Goal: Answer question/provide support

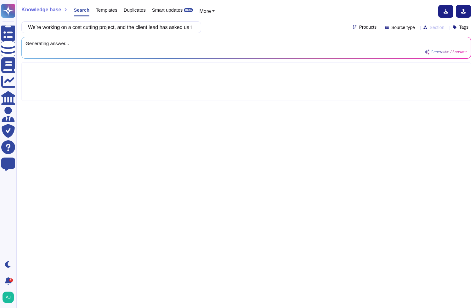
scroll to position [0, 231]
click at [379, 28] on icon at bounding box center [379, 28] width 0 height 0
click at [342, 74] on div at bounding box center [342, 73] width 5 height 5
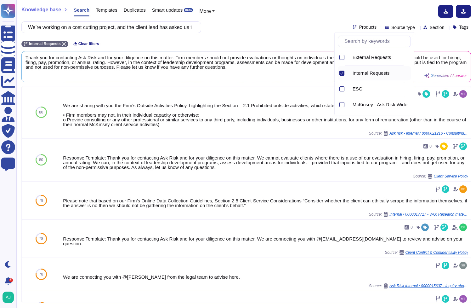
click at [319, 21] on div "We’re working on a cost cutting project, and the client lead has asked us to gi…" at bounding box center [246, 27] width 450 height 12
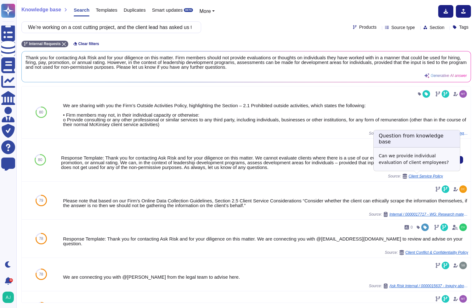
click at [421, 176] on span "Client Service Policy" at bounding box center [426, 176] width 34 height 4
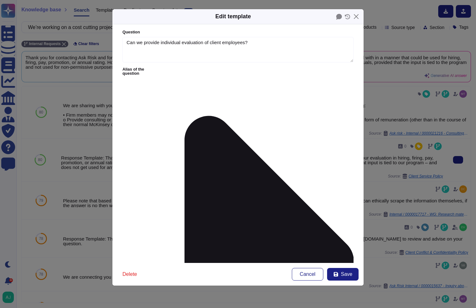
type textarea "Can we provide individual evaluation of client employees?"
type textarea "Response Template: Thank you for contacting Ask Risk and for your diligence on …"
click at [176, 69] on icon at bounding box center [257, 261] width 194 height 388
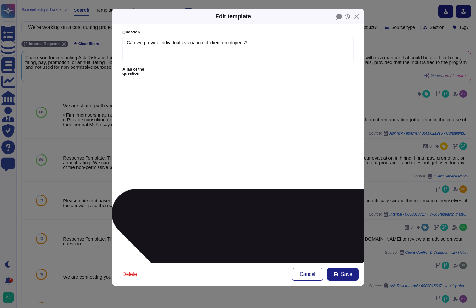
click at [176, 189] on icon at bounding box center [256, 274] width 291 height 170
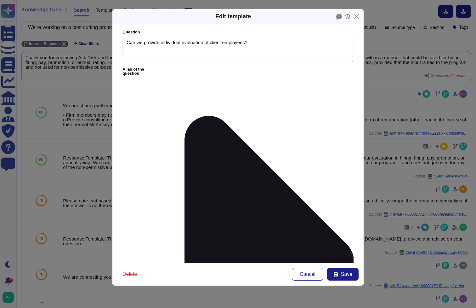
click at [302, 275] on span "Cancel" at bounding box center [308, 274] width 16 height 5
click at [302, 275] on div "We are connecting you with @[PERSON_NAME] from the legal team to advise here." at bounding box center [266, 276] width 406 height 5
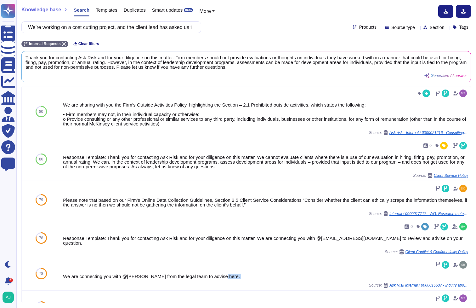
scroll to position [0, 0]
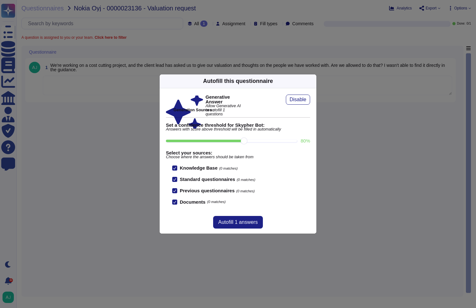
click at [313, 81] on icon at bounding box center [313, 81] width 0 height 0
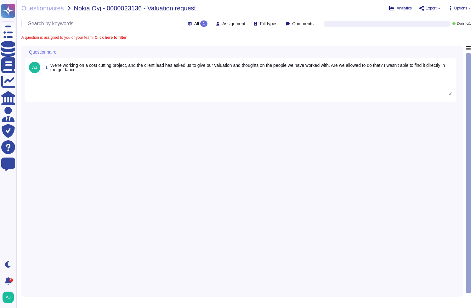
click at [250, 86] on textarea at bounding box center [248, 86] width 410 height 20
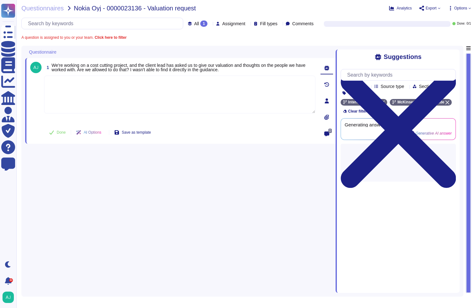
paste textarea ". We cannot evaluate our clients where there is a use of our evaluation in hiri…"
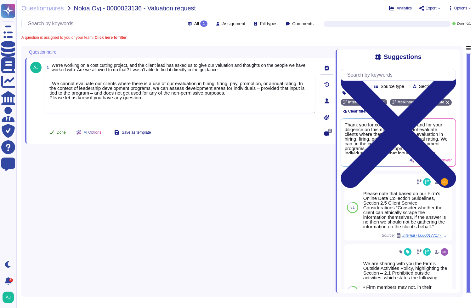
type textarea ". We cannot evaluate our clients where there is a use of our evaluation in hiri…"
click at [59, 133] on span "Done" at bounding box center [61, 132] width 9 height 4
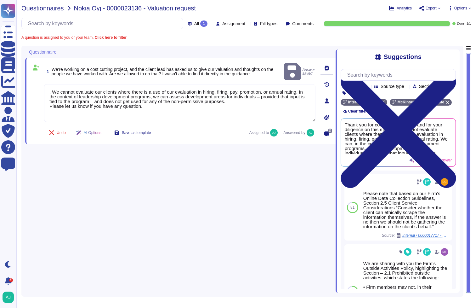
click at [50, 8] on span "Questionnaires" at bounding box center [42, 8] width 43 height 6
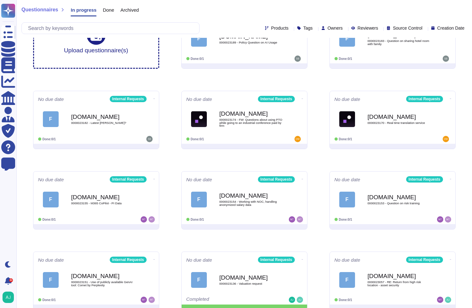
scroll to position [54, 0]
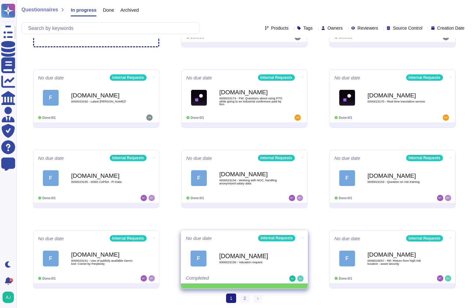
click at [302, 238] on icon at bounding box center [302, 238] width 1 height 2
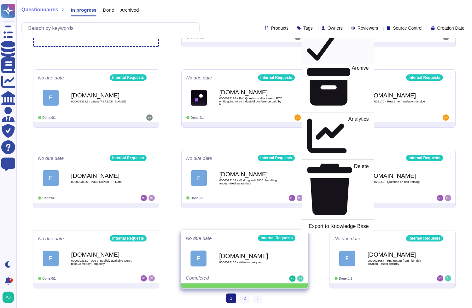
click at [337, 63] on p "Mark as Done" at bounding box center [353, 47] width 32 height 32
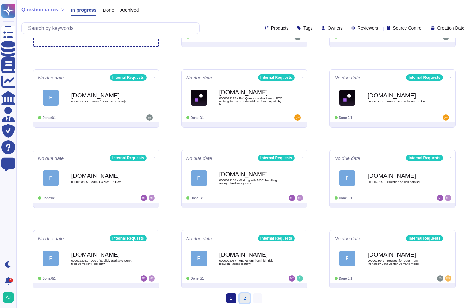
click at [243, 297] on link "2" at bounding box center [244, 297] width 10 height 9
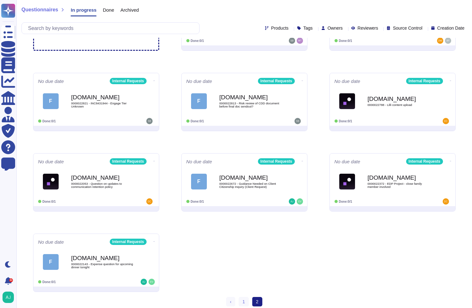
scroll to position [54, 0]
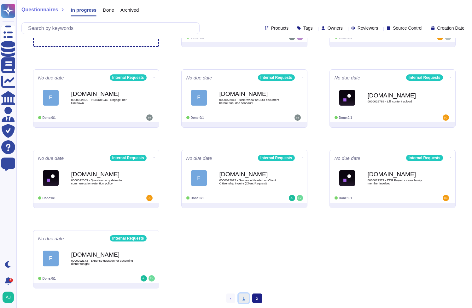
click at [241, 300] on link "1" at bounding box center [244, 297] width 10 height 9
